Goal: Task Accomplishment & Management: Manage account settings

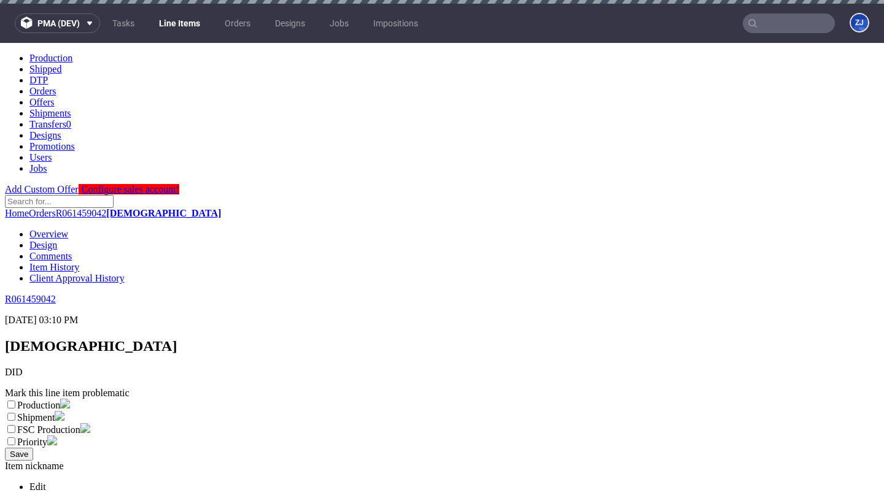
click at [172, 24] on link "Line Items" at bounding box center [180, 24] width 56 height 20
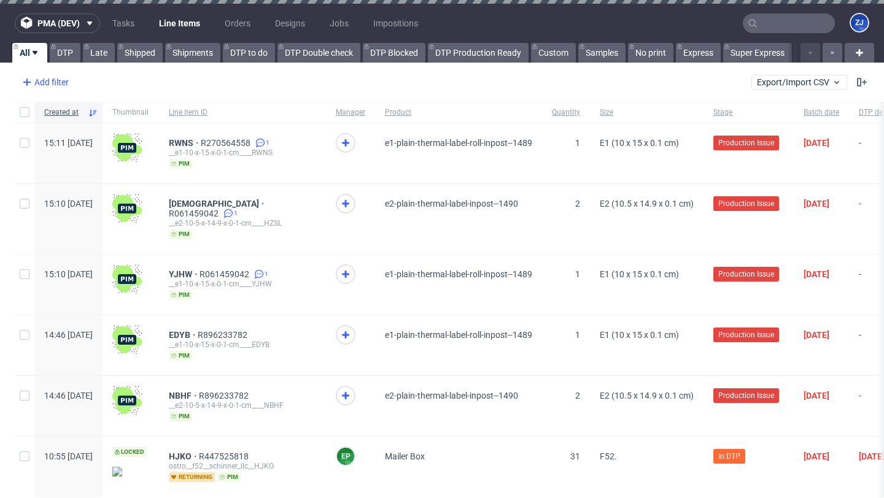
click at [47, 83] on div "Add filter" at bounding box center [44, 82] width 54 height 20
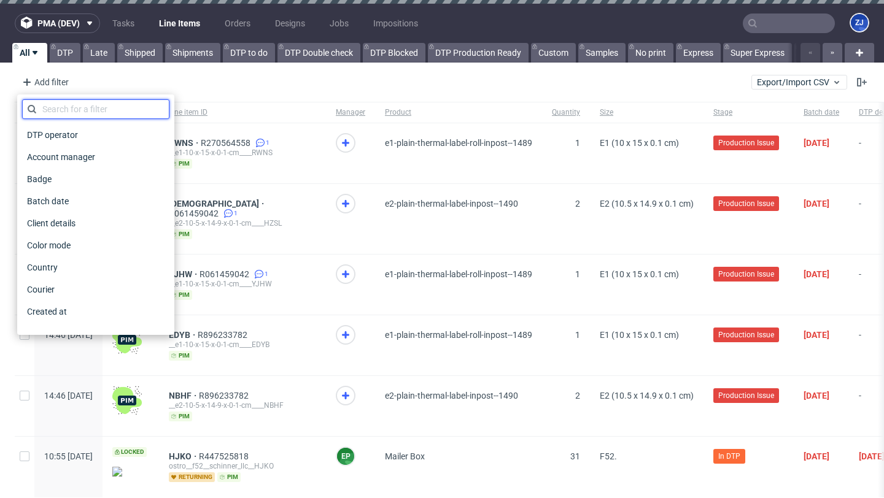
click at [59, 108] on input "text" at bounding box center [95, 109] width 147 height 20
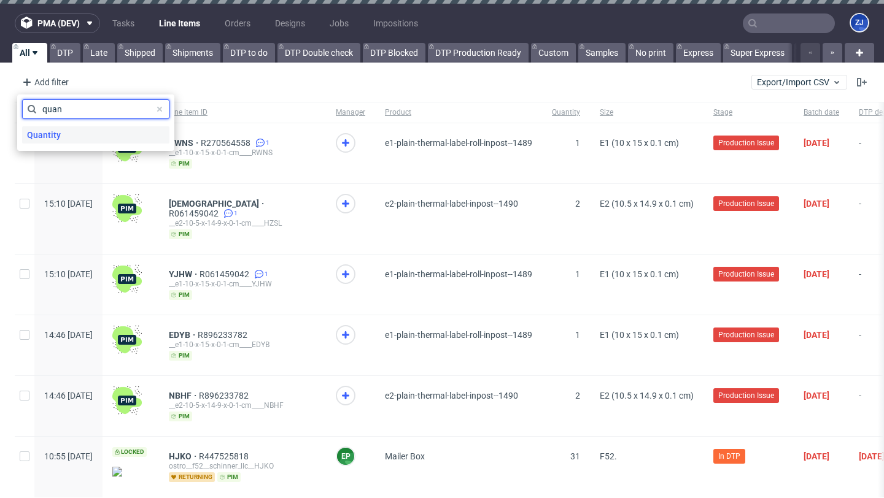
type input "quan"
click at [54, 131] on span "Quantity" at bounding box center [44, 134] width 44 height 17
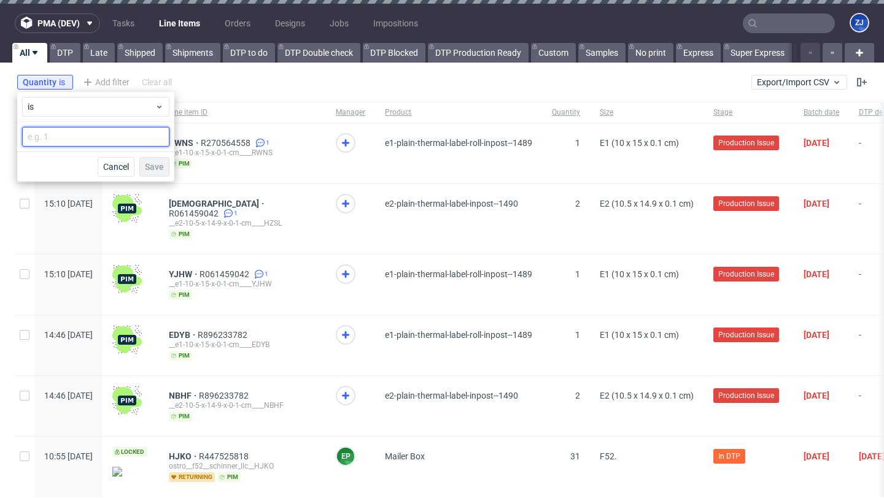
click at [61, 137] on input "number" at bounding box center [95, 137] width 147 height 20
type input "1"
click at [168, 161] on button "Save" at bounding box center [154, 167] width 30 height 20
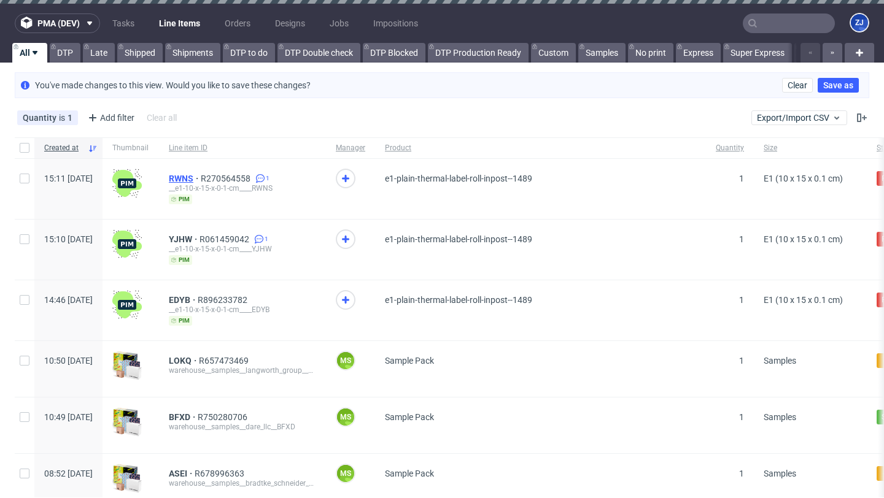
click at [201, 176] on span "RWNS" at bounding box center [185, 179] width 32 height 10
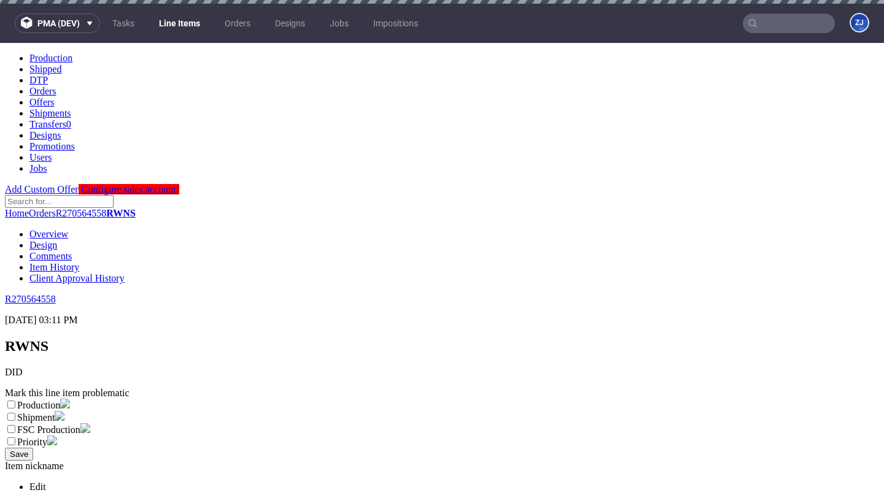
scroll to position [1074, 0]
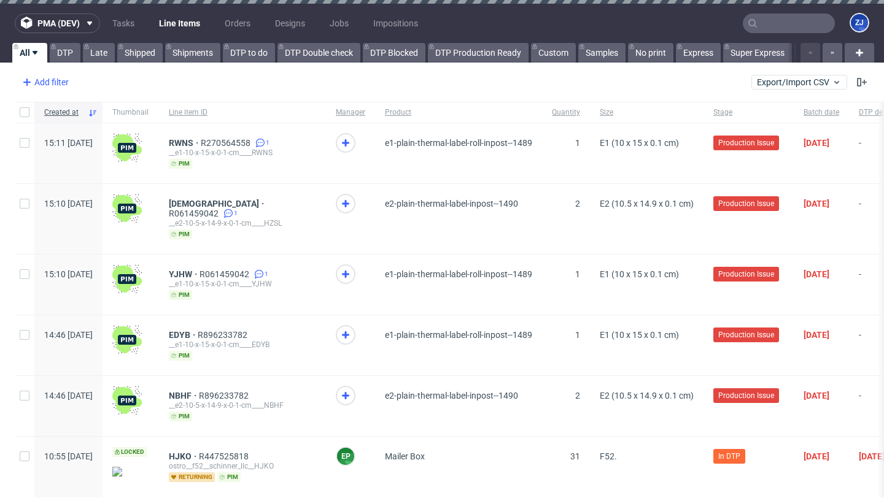
click at [61, 82] on div "Add filter" at bounding box center [44, 82] width 54 height 20
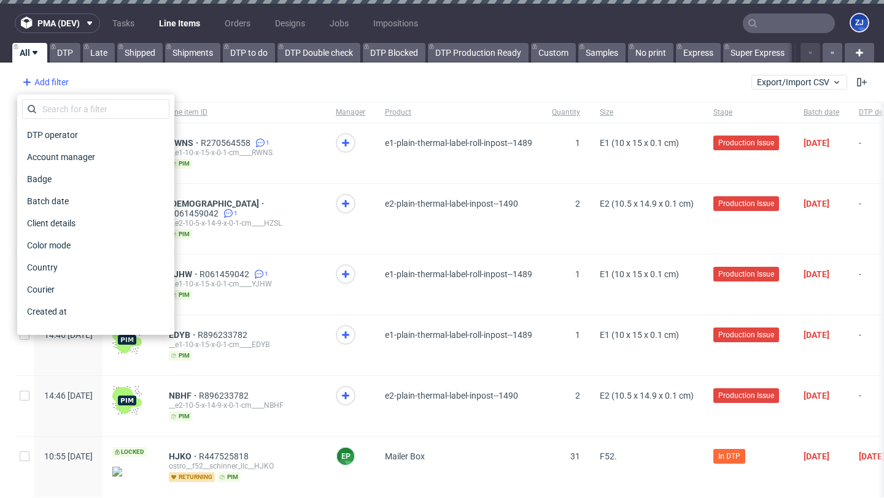
click at [61, 83] on div "Add filter" at bounding box center [44, 82] width 54 height 20
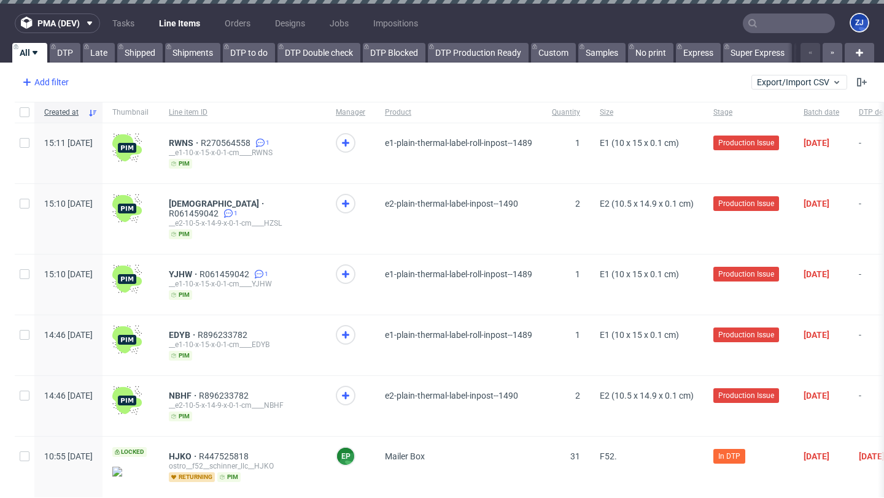
click at [61, 83] on div "Add filter" at bounding box center [44, 82] width 54 height 20
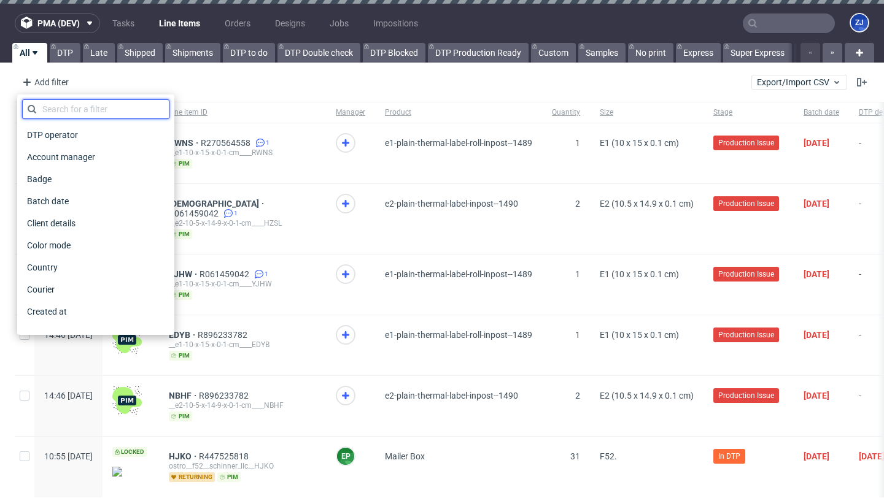
click at [64, 109] on input "text" at bounding box center [95, 109] width 147 height 20
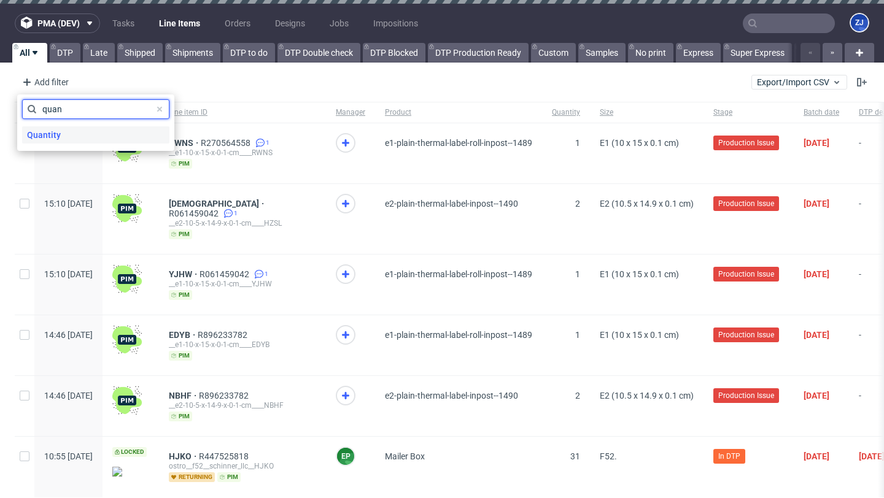
type input "quan"
click at [66, 137] on div "Quantity" at bounding box center [95, 134] width 147 height 17
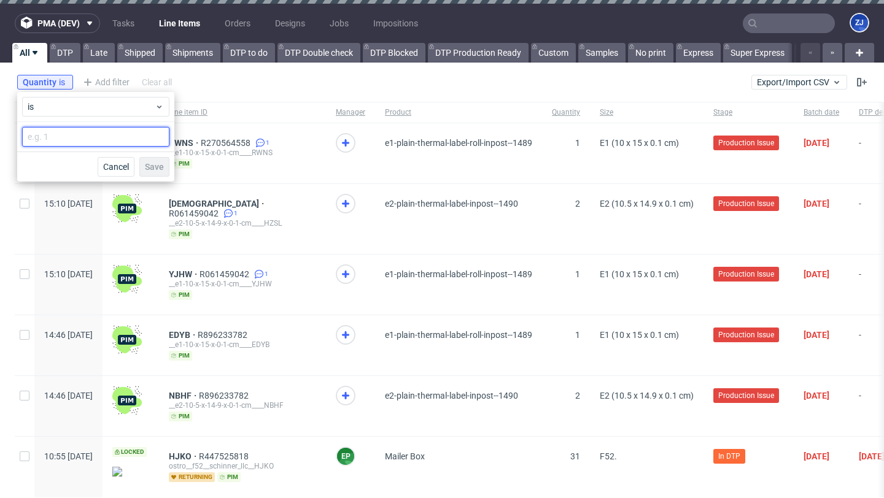
click at [67, 134] on input "number" at bounding box center [95, 137] width 147 height 20
type input "1"
click at [148, 168] on span "Save" at bounding box center [154, 167] width 19 height 9
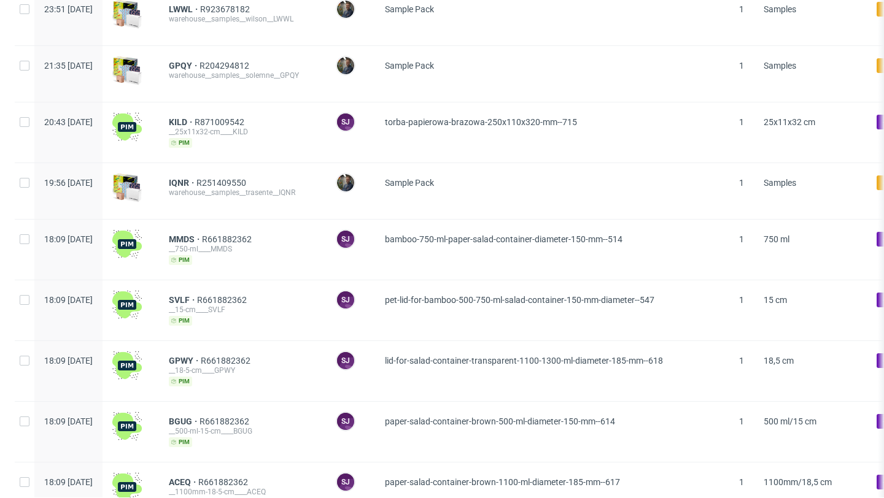
scroll to position [982, 0]
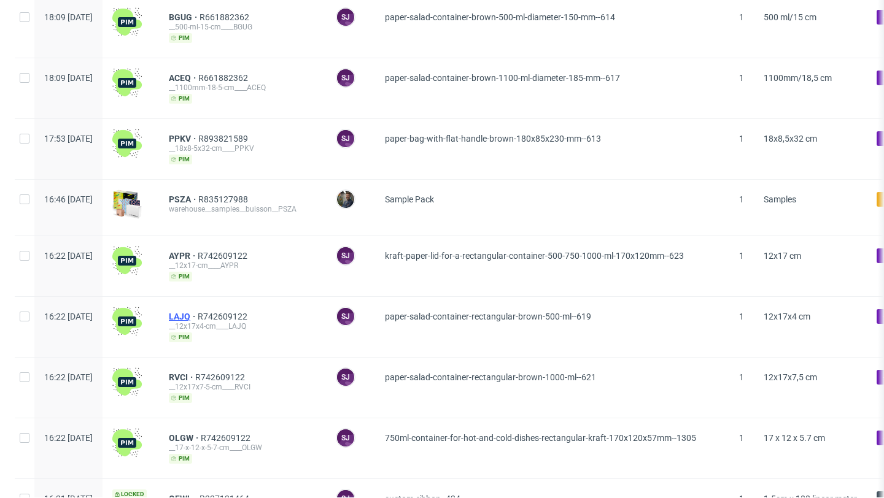
click at [198, 313] on span "LAJQ" at bounding box center [183, 317] width 29 height 10
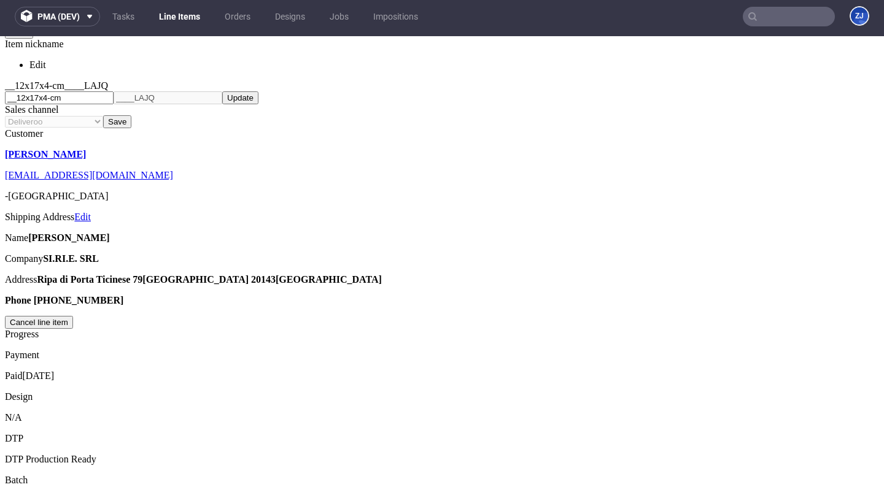
scroll to position [904, 0]
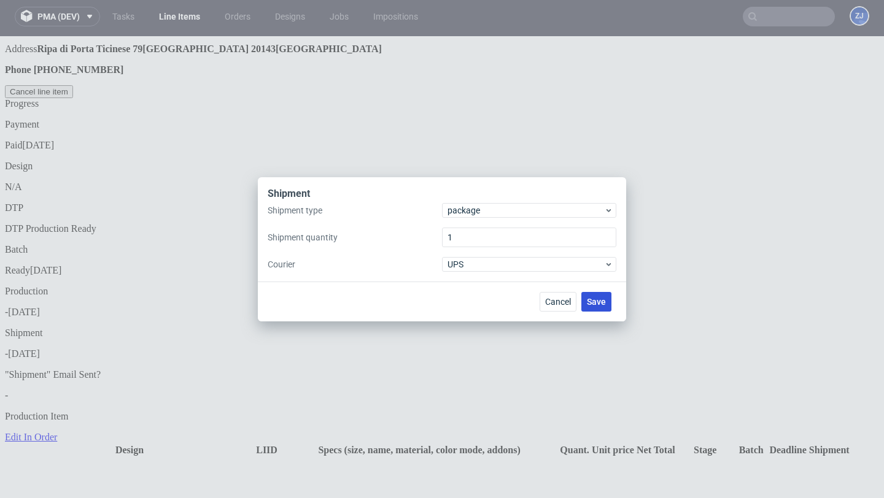
click at [598, 295] on button "Save" at bounding box center [596, 302] width 30 height 20
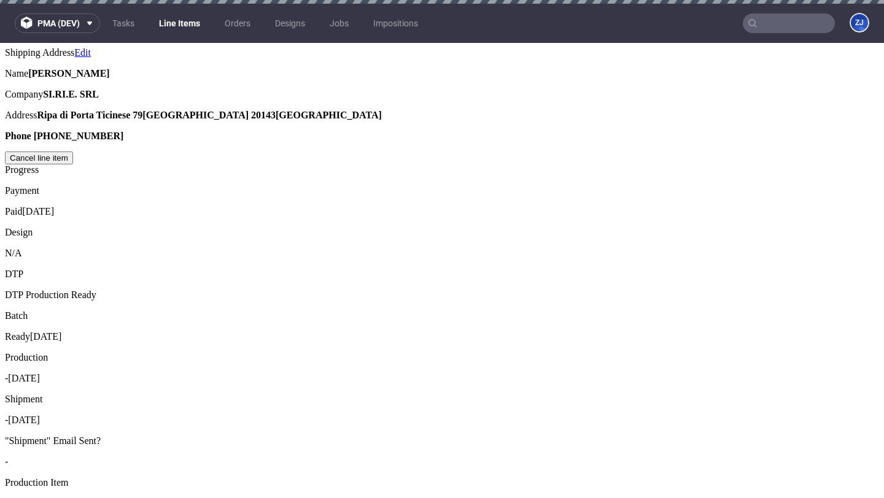
scroll to position [878, 0]
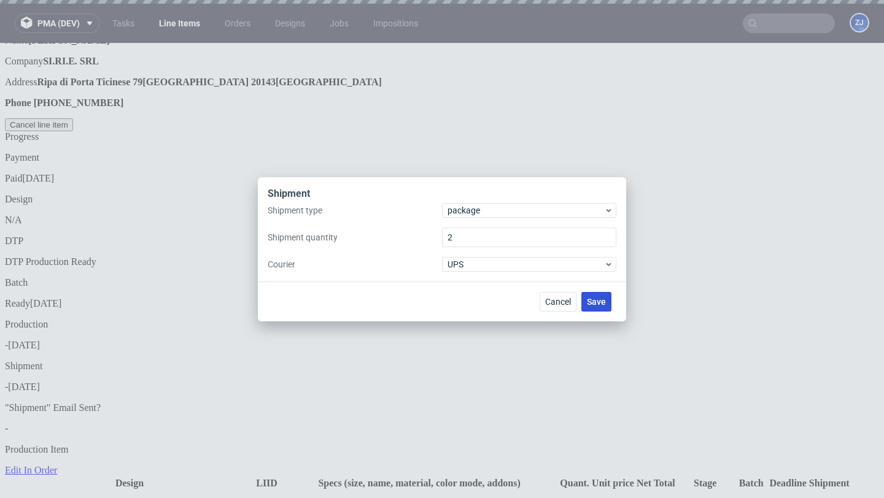
click at [597, 300] on span "Save" at bounding box center [596, 302] width 19 height 9
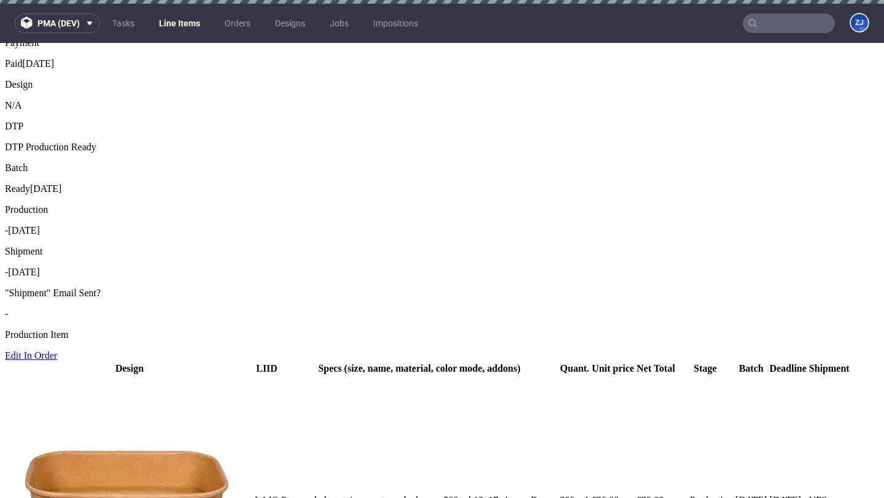
scroll to position [986, 0]
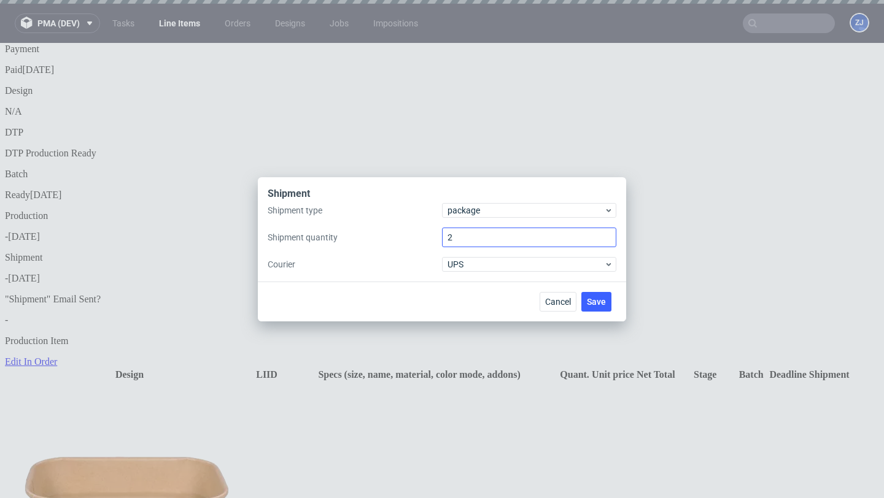
click at [472, 231] on input "2" at bounding box center [529, 238] width 174 height 20
type input "1"
click at [596, 300] on span "Save" at bounding box center [596, 302] width 19 height 9
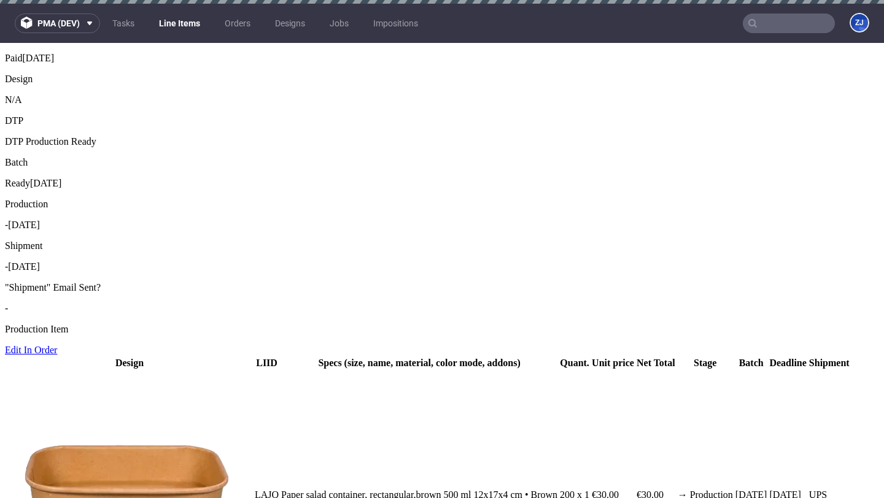
scroll to position [996, 0]
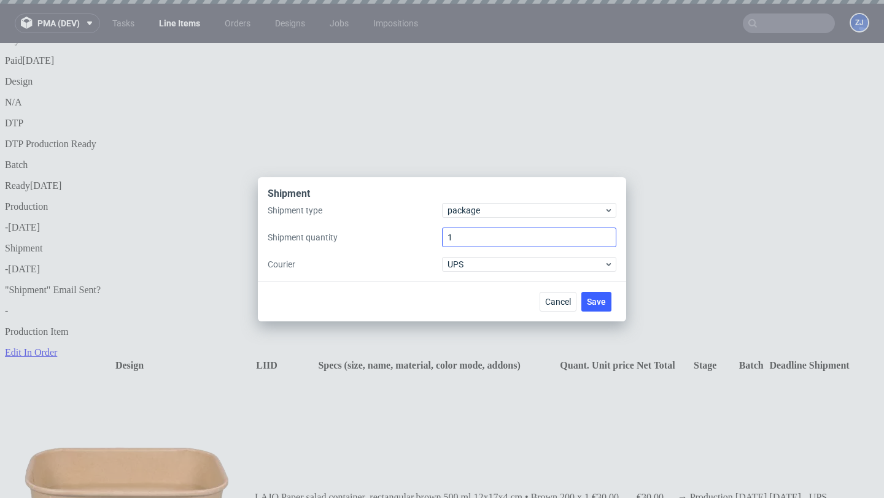
click at [477, 239] on input "1" at bounding box center [529, 238] width 174 height 20
type input "2"
click at [612, 296] on div "Cancel Save" at bounding box center [578, 302] width 77 height 20
click at [602, 298] on span "Save" at bounding box center [596, 302] width 19 height 9
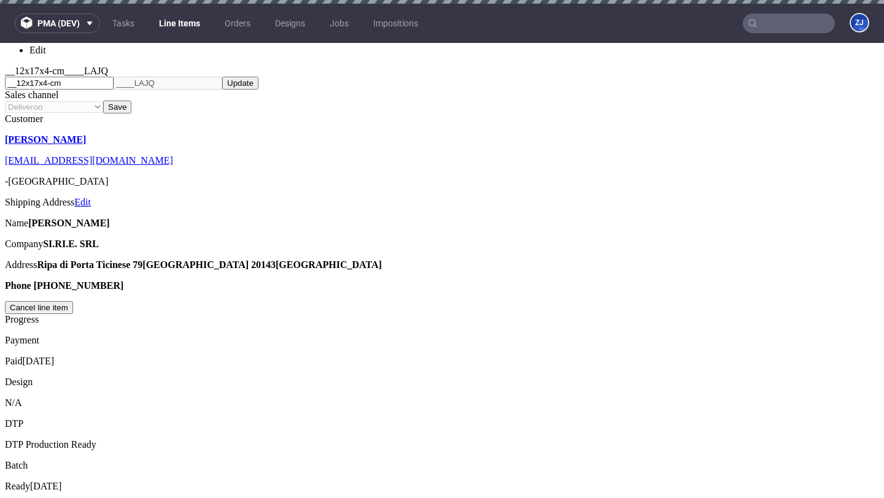
scroll to position [1045, 0]
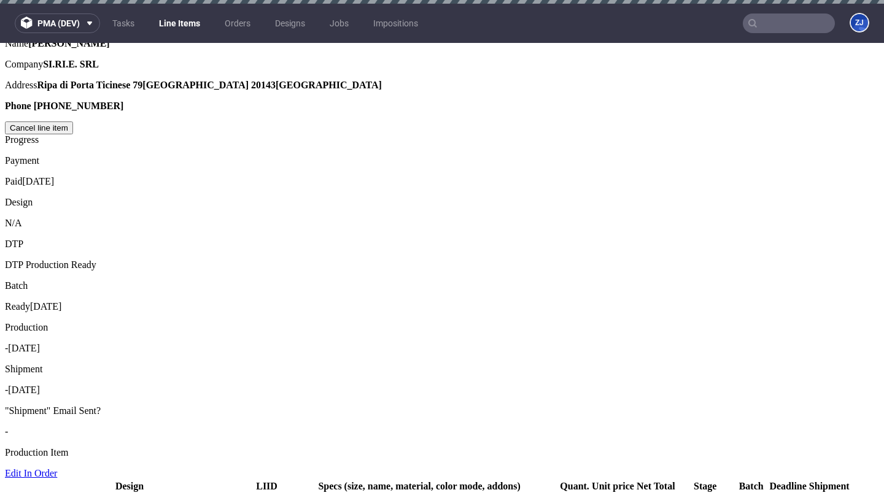
scroll to position [873, 0]
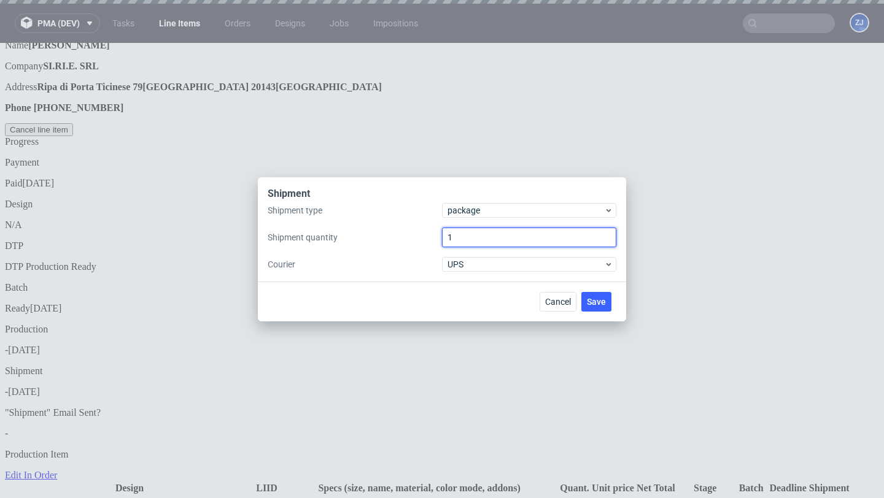
click at [477, 238] on input "1" at bounding box center [529, 238] width 174 height 20
click at [130, 329] on div "Shipment Shipment type package Shipment quantity 1 Courier UPS Cancel Save" at bounding box center [442, 249] width 884 height 498
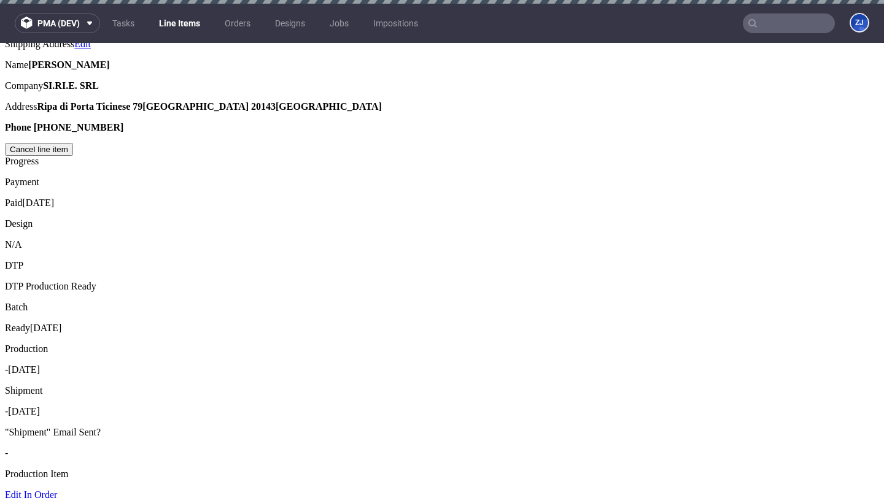
scroll to position [858, 0]
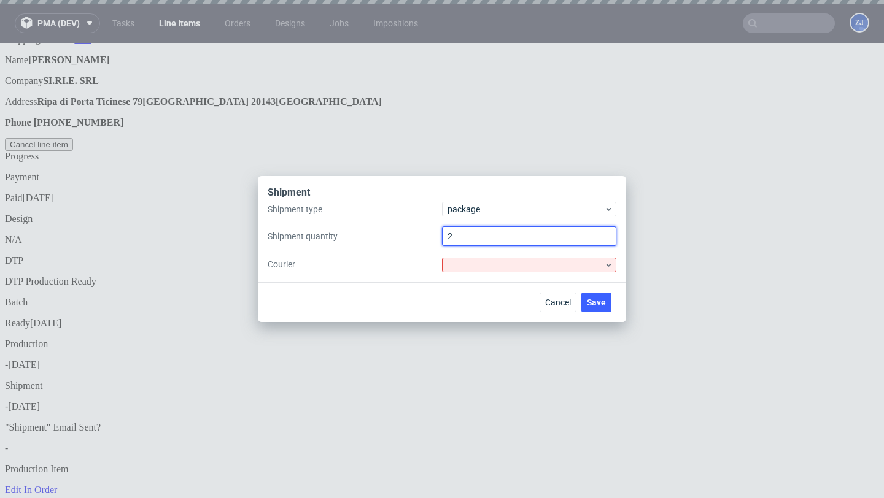
click at [461, 241] on input "2" at bounding box center [529, 236] width 174 height 20
type input "3"
click at [471, 262] on div at bounding box center [529, 265] width 174 height 15
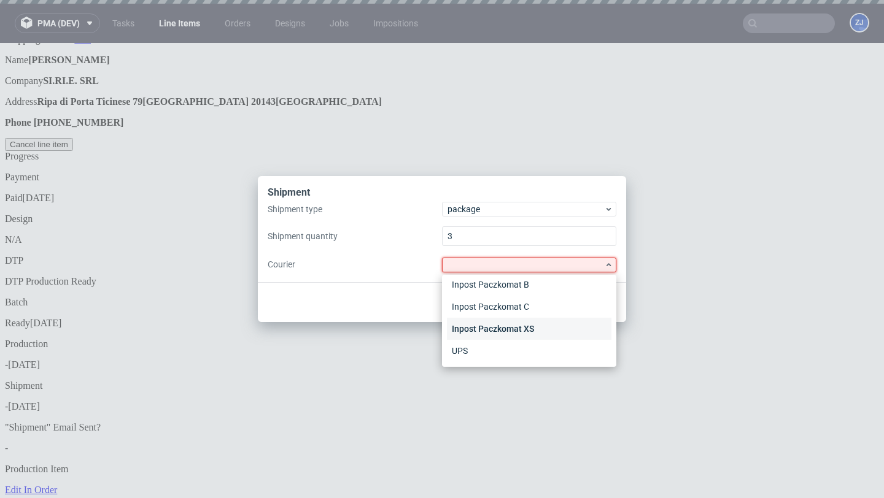
scroll to position [72, 0]
click at [474, 351] on div "UPS" at bounding box center [529, 352] width 165 height 22
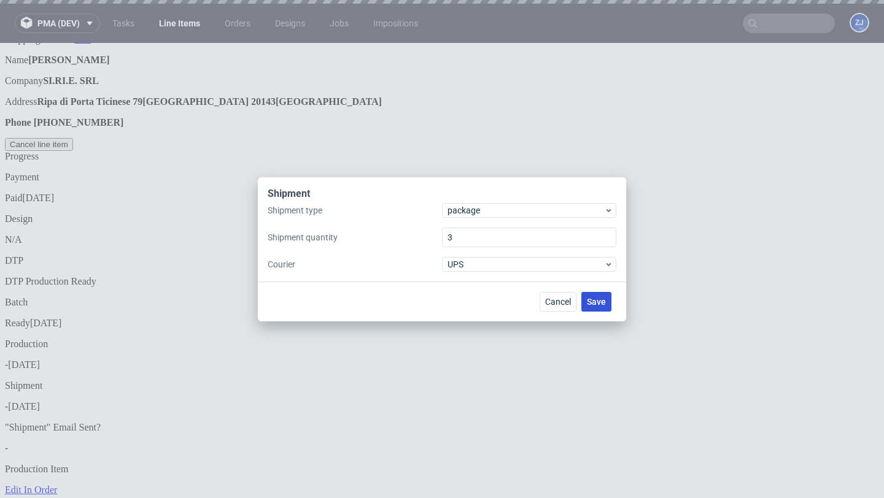
click at [600, 301] on span "Save" at bounding box center [596, 302] width 19 height 9
click at [599, 303] on span "Save" at bounding box center [596, 302] width 19 height 9
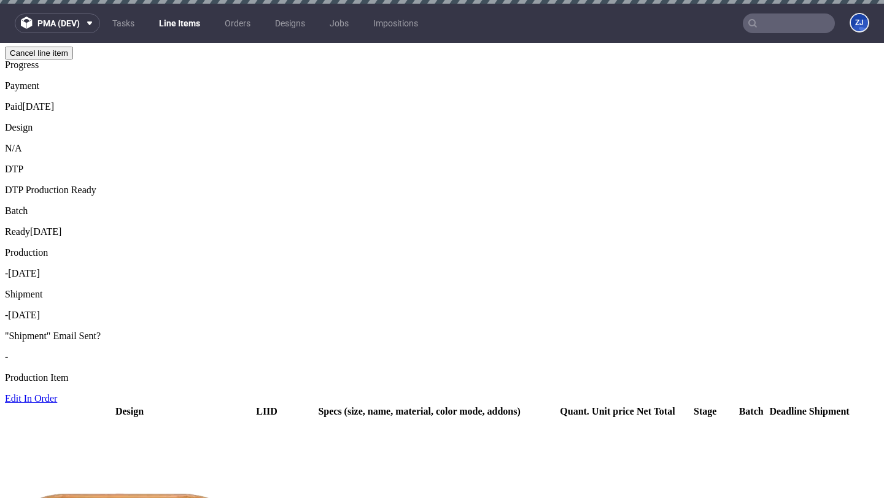
scroll to position [999, 0]
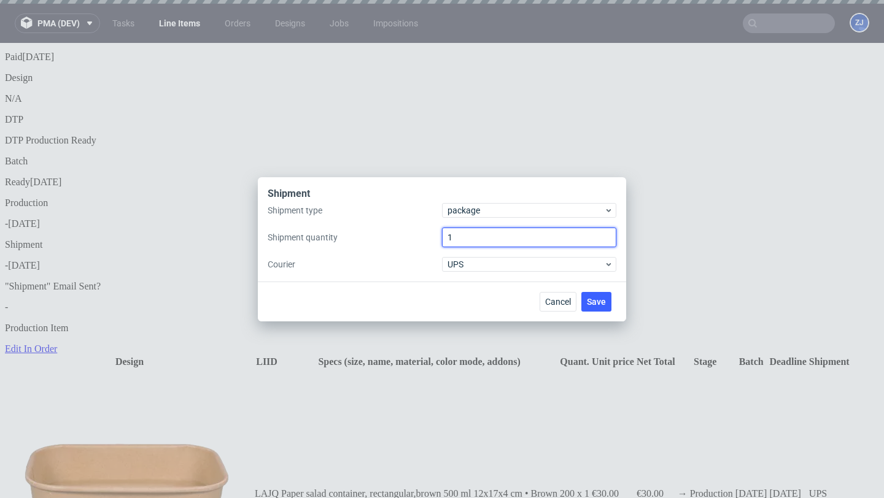
click at [499, 228] on input "1" at bounding box center [529, 238] width 174 height 20
click at [501, 240] on input "1" at bounding box center [529, 238] width 174 height 20
type input "2"
click at [586, 303] on button "Save" at bounding box center [596, 302] width 30 height 20
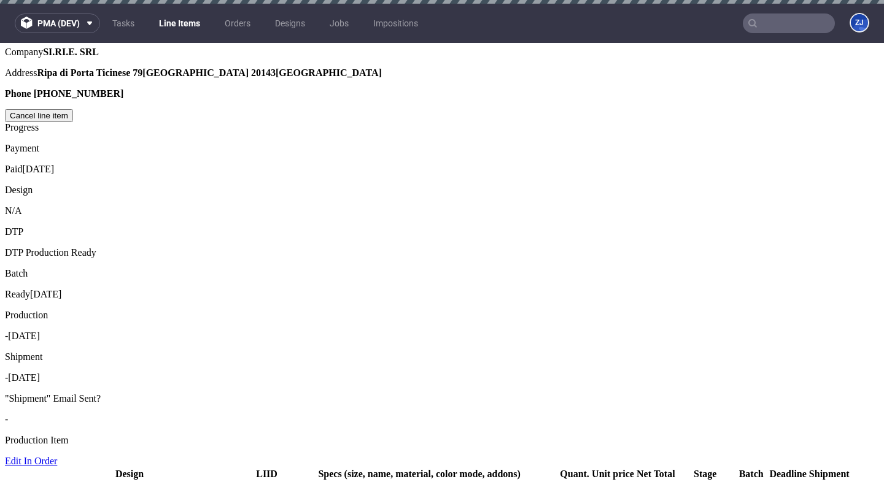
scroll to position [907, 0]
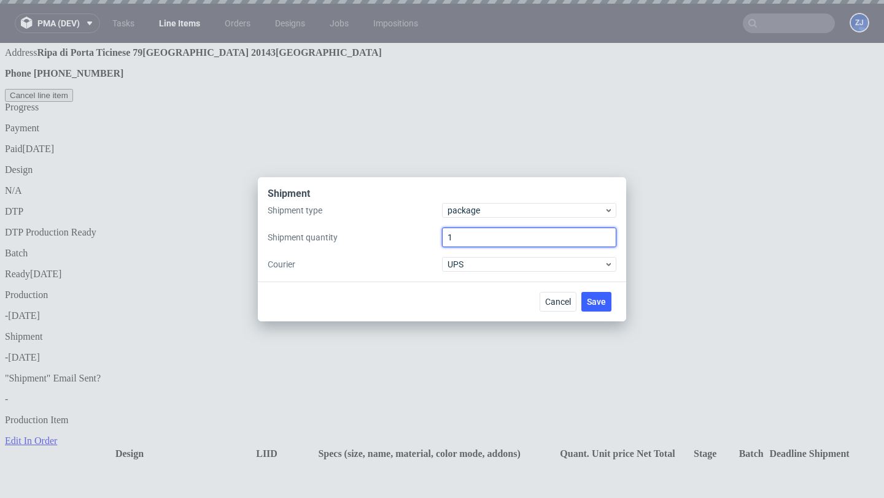
click at [482, 242] on input "1" at bounding box center [529, 238] width 174 height 20
type input "4"
click at [593, 303] on span "Save" at bounding box center [596, 302] width 19 height 9
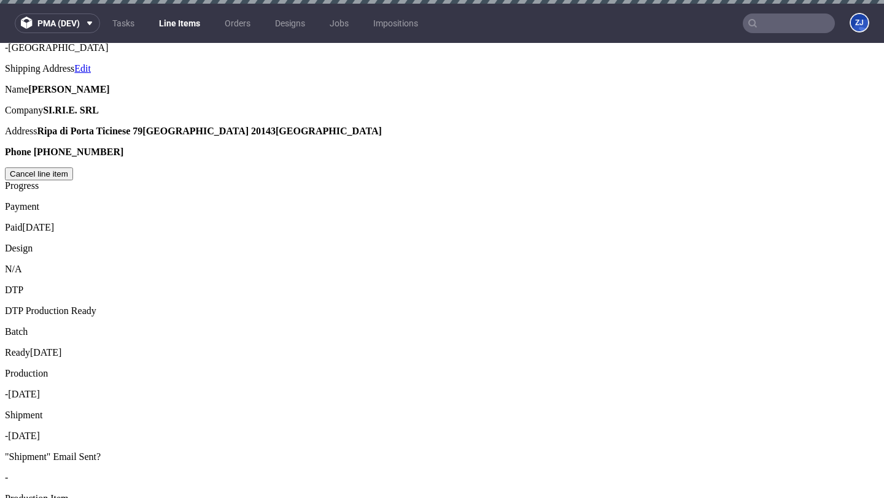
scroll to position [935, 0]
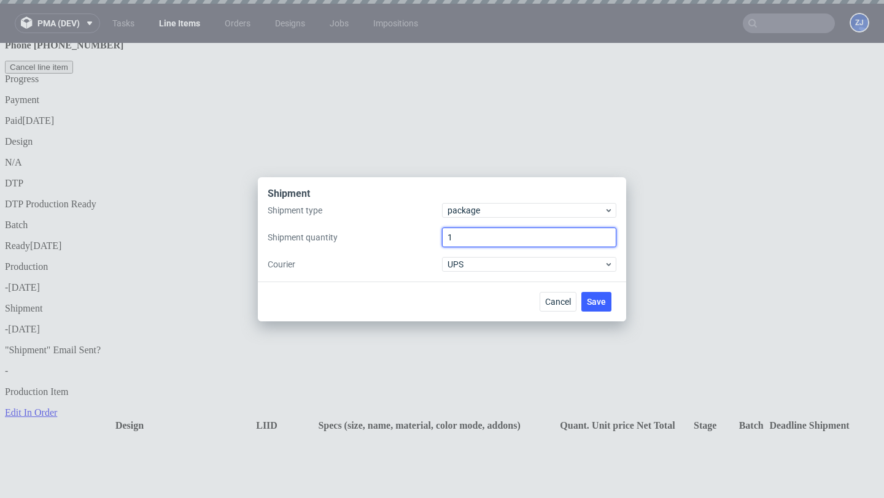
click at [483, 233] on input "1" at bounding box center [529, 238] width 174 height 20
type input "3"
click at [598, 299] on span "Save" at bounding box center [596, 302] width 19 height 9
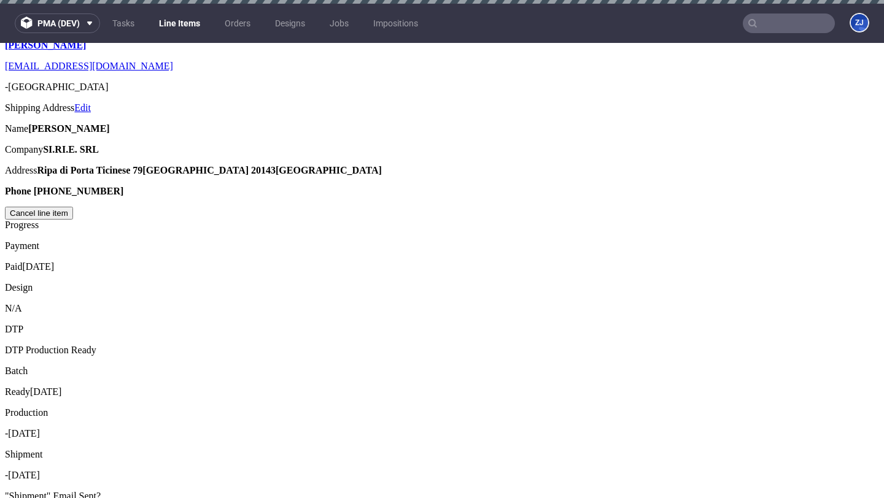
scroll to position [995, 0]
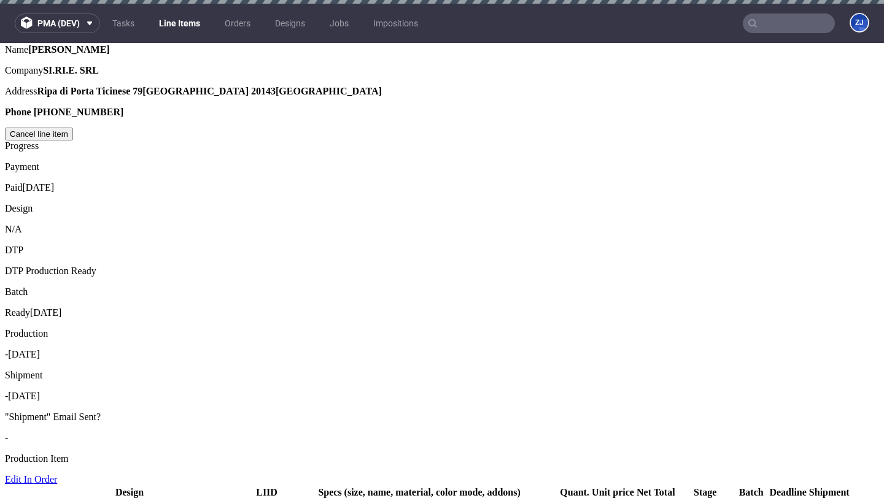
scroll to position [869, 0]
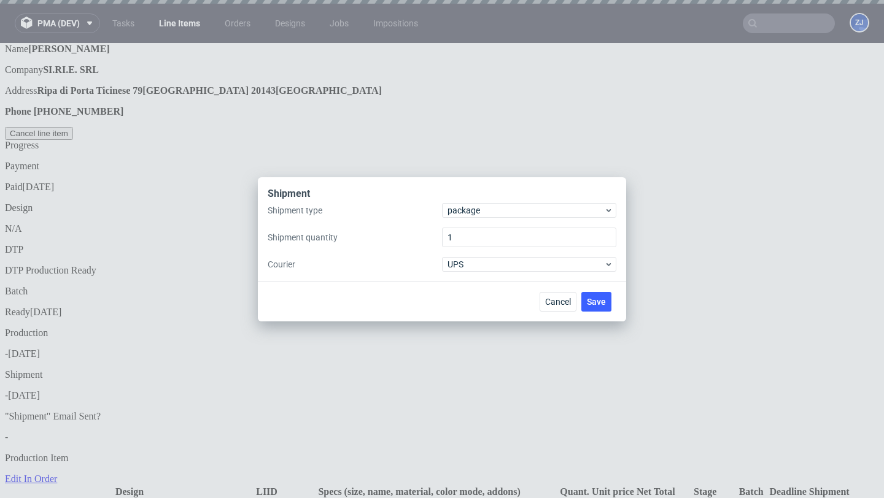
click at [612, 307] on div "Cancel Save" at bounding box center [578, 302] width 77 height 20
click at [602, 305] on span "Save" at bounding box center [596, 302] width 19 height 9
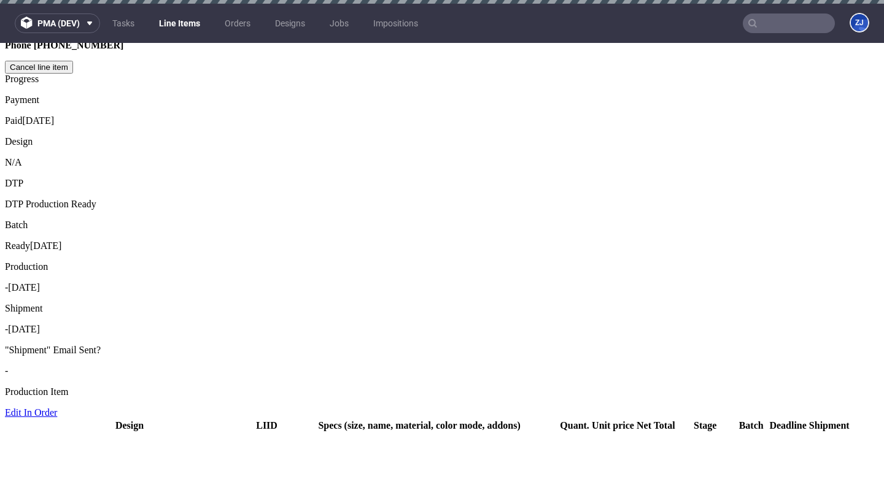
scroll to position [998, 0]
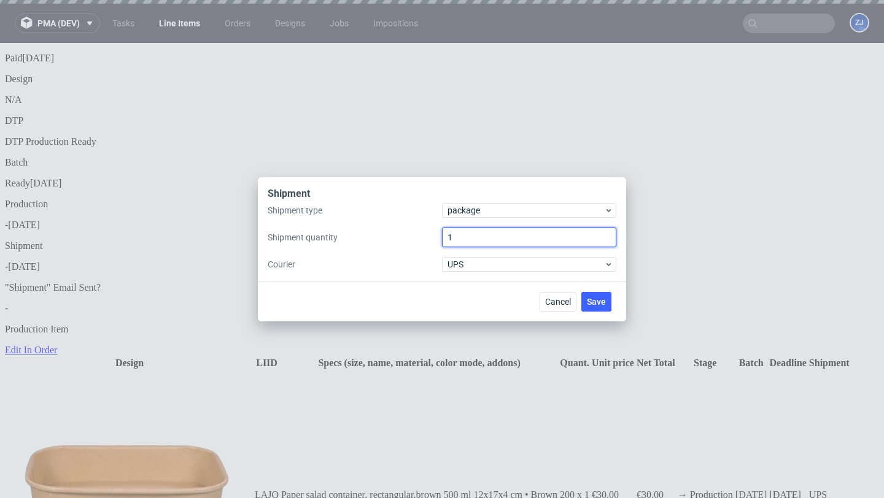
click at [497, 244] on input "1" at bounding box center [529, 238] width 174 height 20
type input "3"
click at [597, 296] on button "Save" at bounding box center [596, 302] width 30 height 20
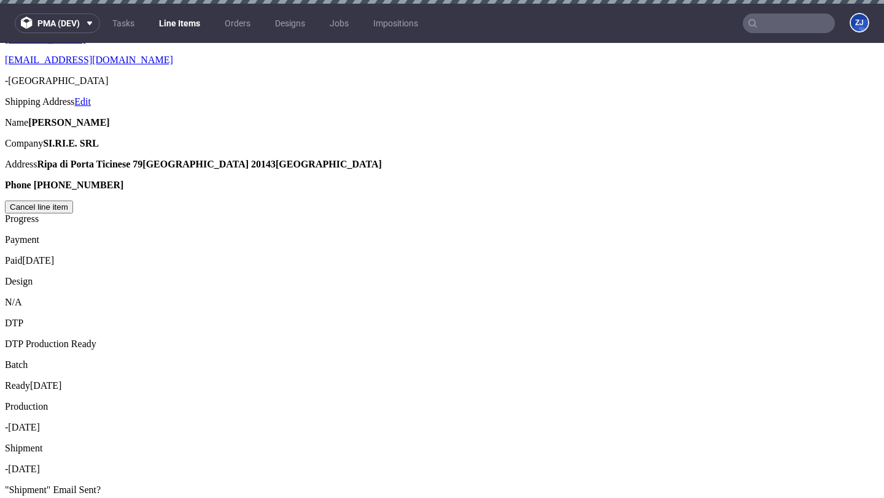
scroll to position [896, 0]
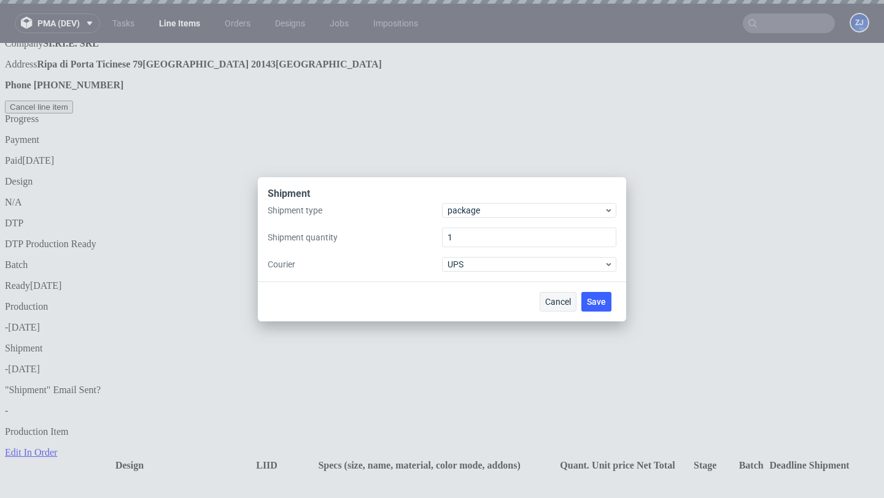
click at [566, 294] on button "Cancel" at bounding box center [558, 302] width 37 height 20
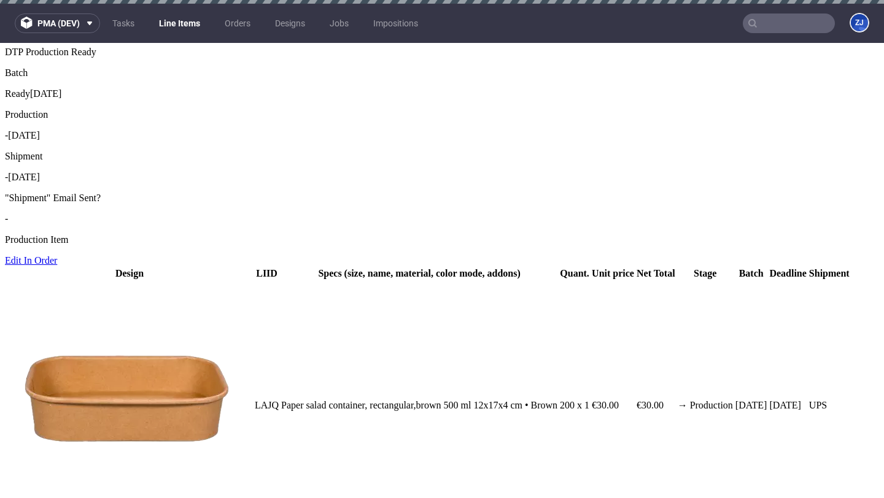
scroll to position [1073, 0]
